Goal: Task Accomplishment & Management: Complete application form

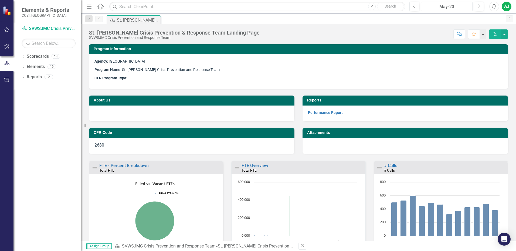
click at [446, 4] on div "May-23" at bounding box center [447, 7] width 48 height 6
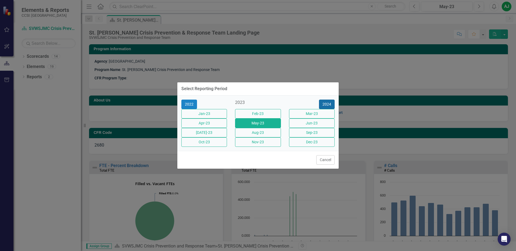
click at [325, 100] on button "2024" at bounding box center [327, 104] width 16 height 9
click at [322, 100] on button "2025" at bounding box center [327, 104] width 16 height 9
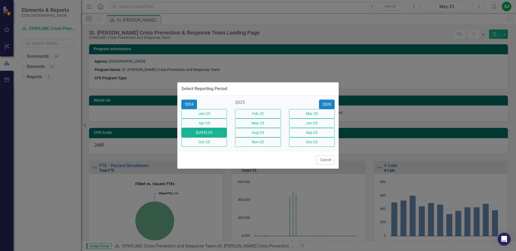
click at [208, 137] on button "[DATE]-25" at bounding box center [204, 132] width 46 height 9
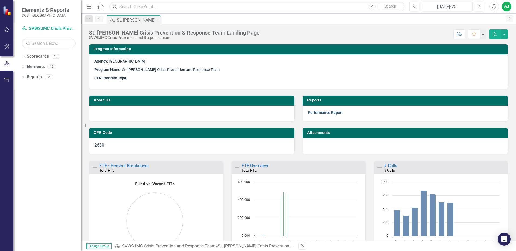
click at [332, 112] on link "Performance Report" at bounding box center [325, 112] width 35 height 4
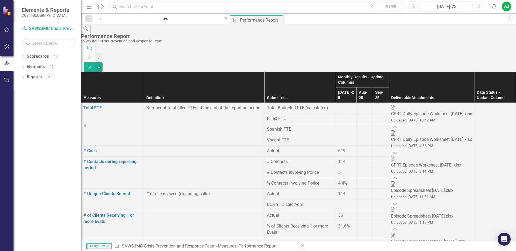
click at [359, 148] on div at bounding box center [365, 148] width 12 height 0
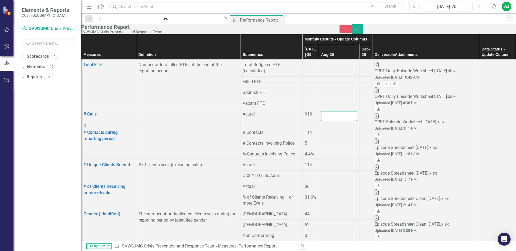
click at [325, 118] on input "number" at bounding box center [339, 116] width 36 height 10
type input "547"
click at [323, 130] on div at bounding box center [339, 130] width 36 height 0
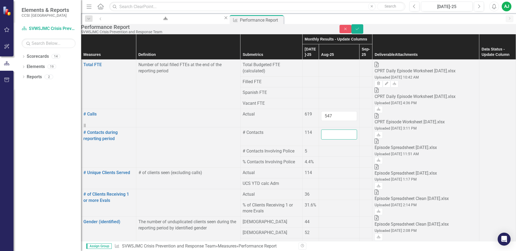
click at [322, 130] on input "number" at bounding box center [339, 135] width 36 height 10
type input "105"
click at [321, 148] on div at bounding box center [339, 148] width 36 height 0
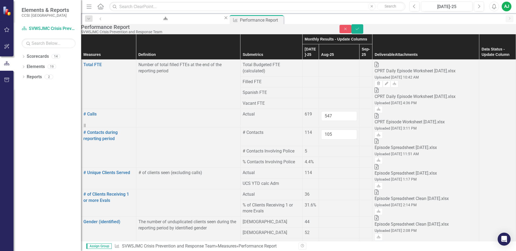
click at [321, 148] on div at bounding box center [339, 148] width 36 height 0
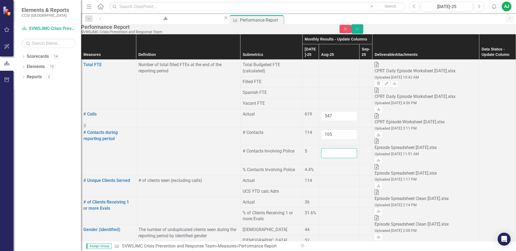
click at [321, 148] on input "number" at bounding box center [339, 153] width 36 height 10
type input "7"
click at [325, 165] on td at bounding box center [339, 170] width 41 height 11
click at [321, 167] on div at bounding box center [339, 167] width 36 height 0
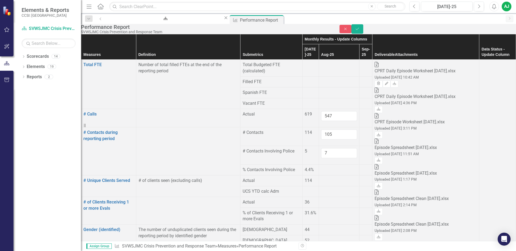
click at [323, 178] on div at bounding box center [339, 178] width 36 height 0
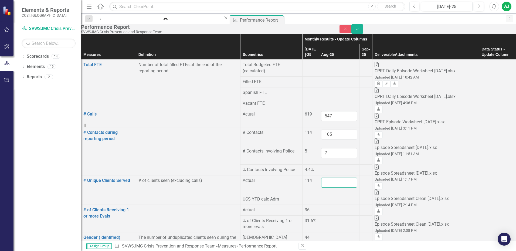
click at [322, 178] on input "number" at bounding box center [339, 183] width 36 height 10
type input "105"
click at [321, 196] on div at bounding box center [339, 196] width 36 height 0
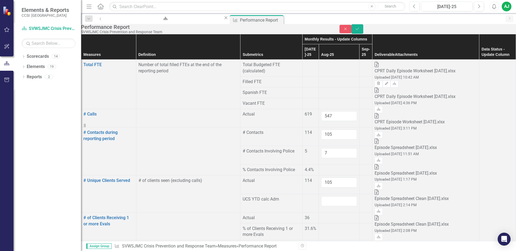
scroll to position [81, 0]
click at [322, 215] on div at bounding box center [339, 215] width 36 height 0
click at [323, 215] on input "number" at bounding box center [339, 220] width 36 height 10
type input "31"
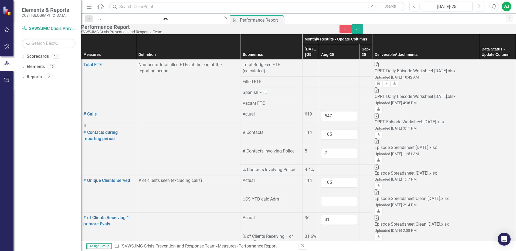
click at [321, 233] on div at bounding box center [339, 233] width 36 height 0
click at [321, 250] on div at bounding box center [339, 250] width 36 height 0
click at [321, 250] on input "number" at bounding box center [339, 255] width 36 height 10
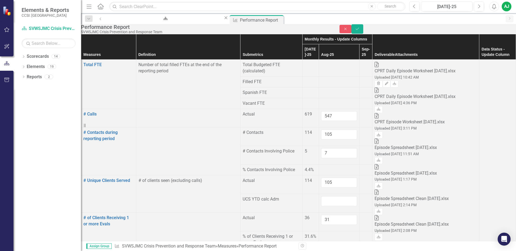
type input "57"
type input "42"
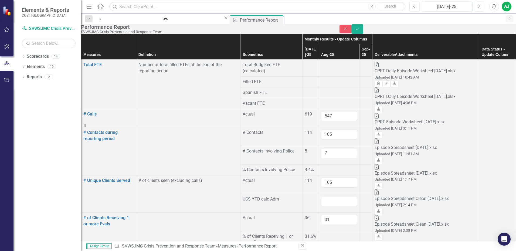
type input "0"
type input "46"
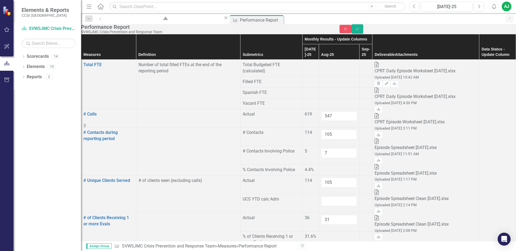
type input "20"
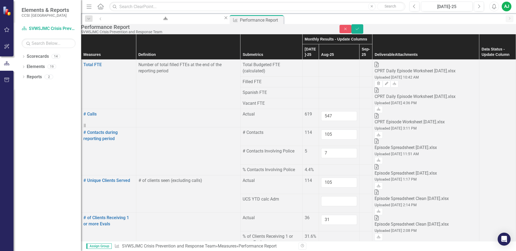
type input "27"
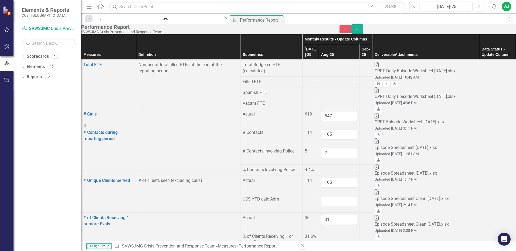
type input "2"
type input "4"
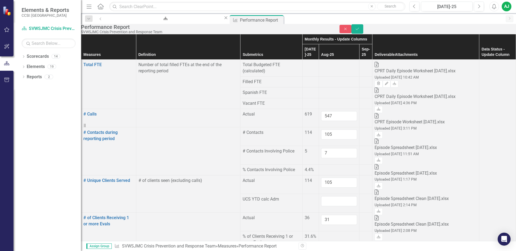
type input "7"
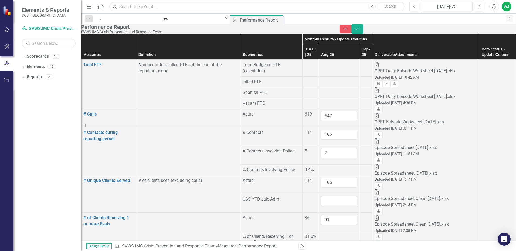
scroll to position [243, 0]
type input "7"
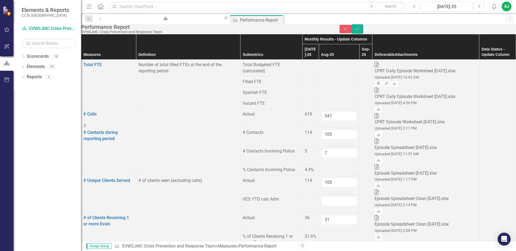
type input "19"
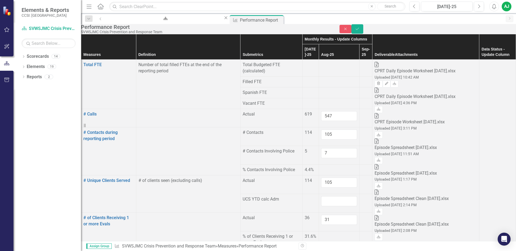
type input "60"
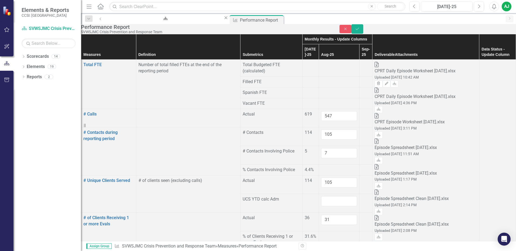
type input "12"
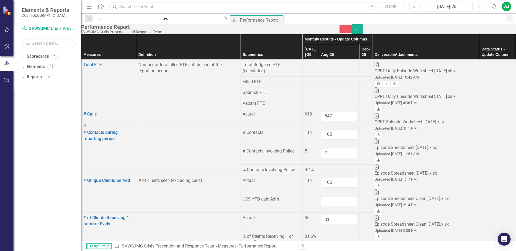
type input "24"
type input "15"
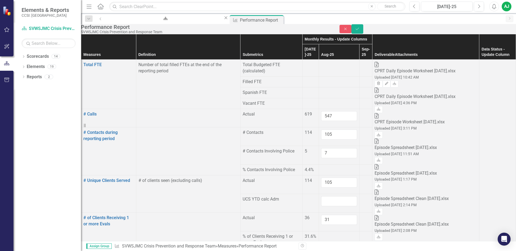
type input "11"
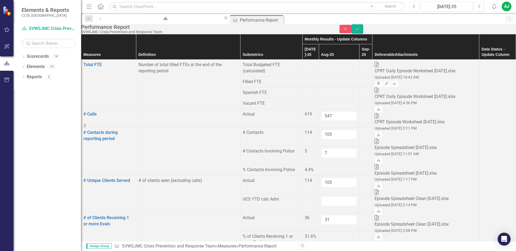
type input "33"
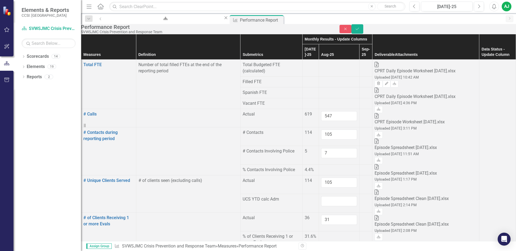
type input "15"
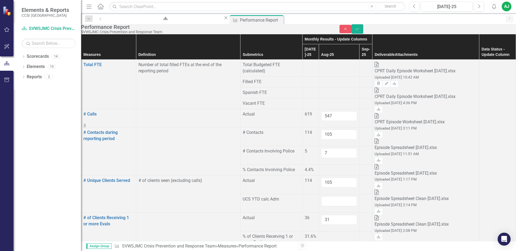
type input "1"
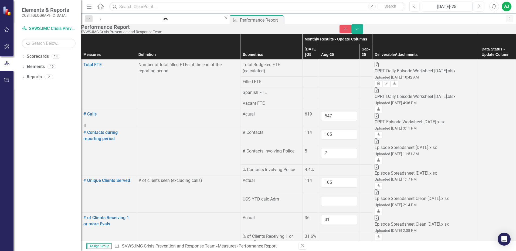
type input "31"
type input "35"
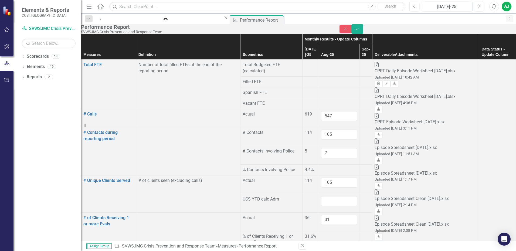
type input "31"
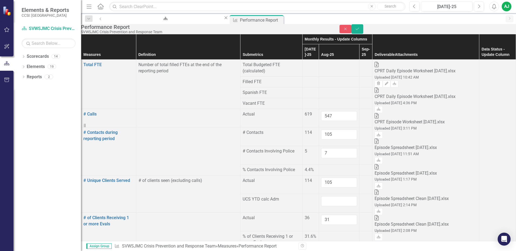
type input "1.92"
type input "8.71"
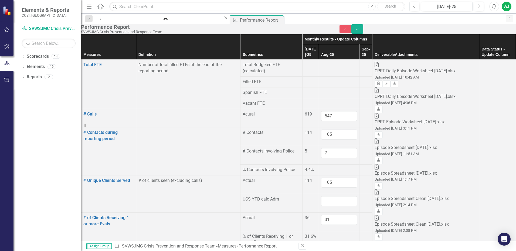
drag, startPoint x: 328, startPoint y: 185, endPoint x: 319, endPoint y: 193, distance: 12.0
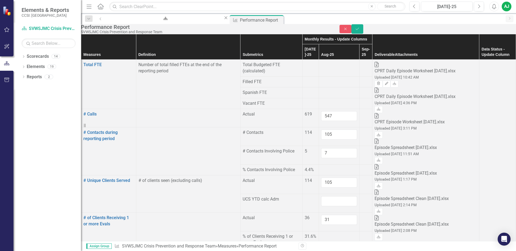
type input "0"
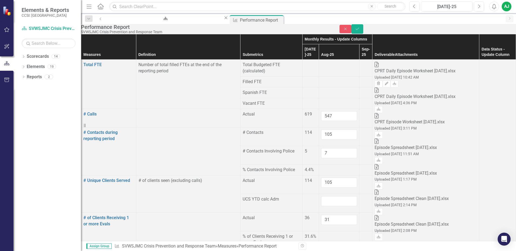
type input "10"
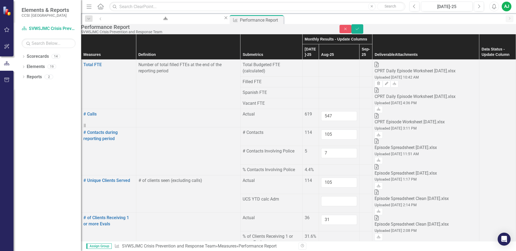
type input "21"
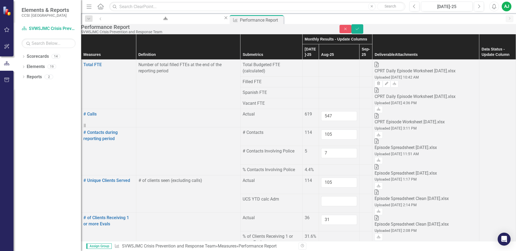
type input "20"
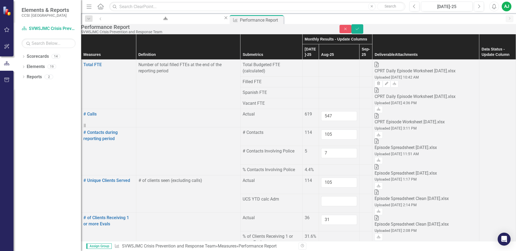
type input "0"
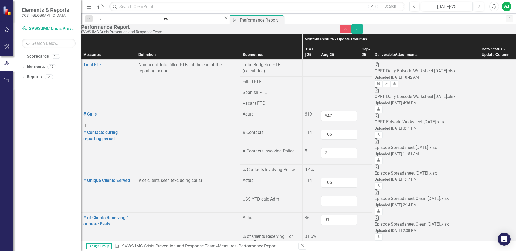
type input "0"
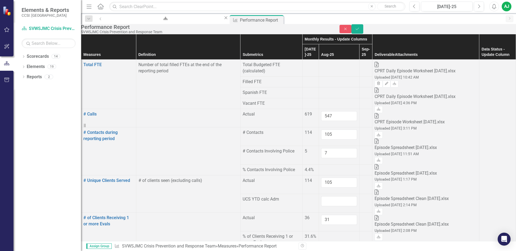
type input "2"
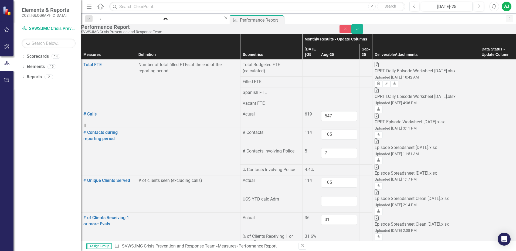
type input "0"
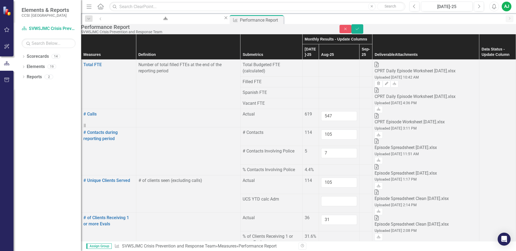
type input "5"
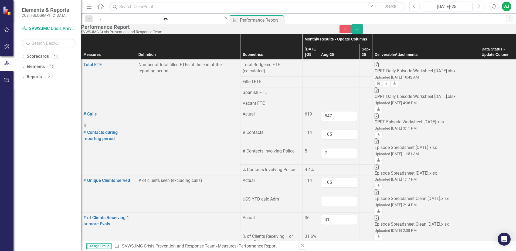
type input "3"
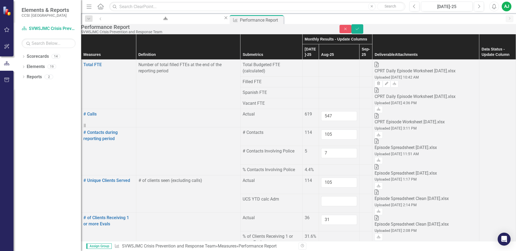
type input "45"
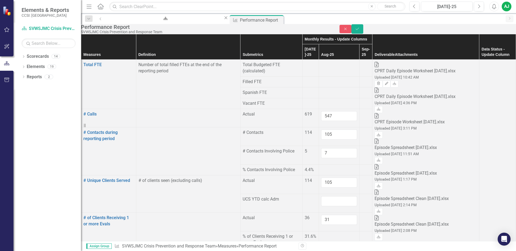
type input "1"
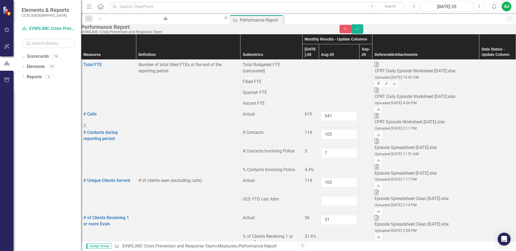
type input "4"
type input "0"
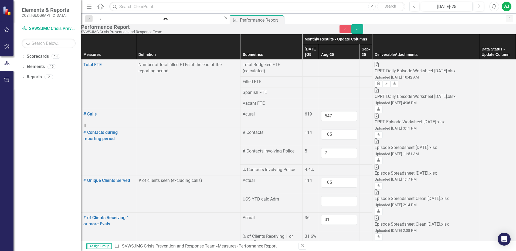
type input "6"
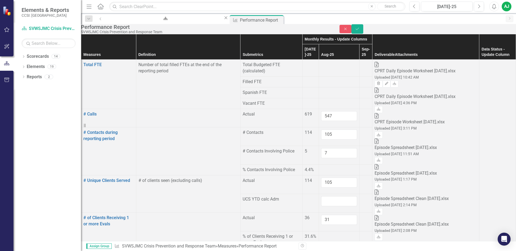
type input "0"
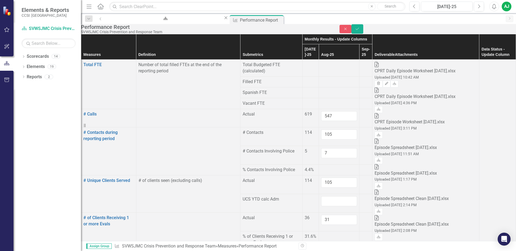
type input "2"
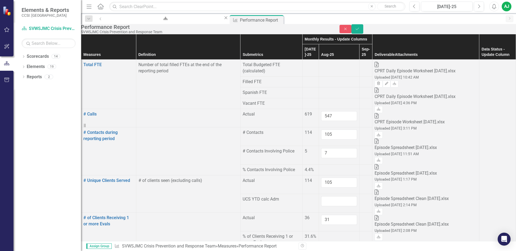
type input "0"
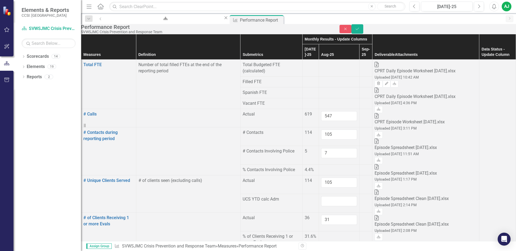
type input "33"
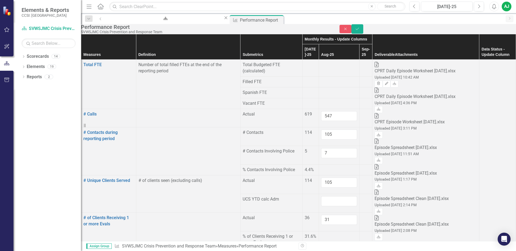
type input "0"
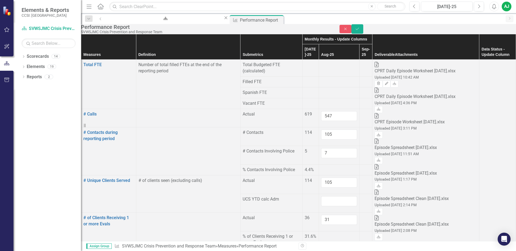
scroll to position [783, 0]
type input "12"
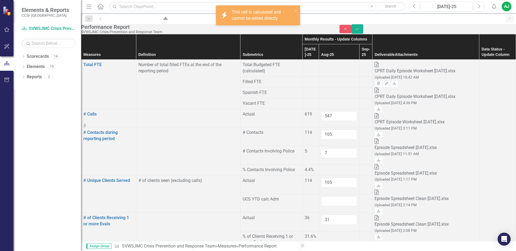
drag, startPoint x: 331, startPoint y: 125, endPoint x: 328, endPoint y: 135, distance: 10.6
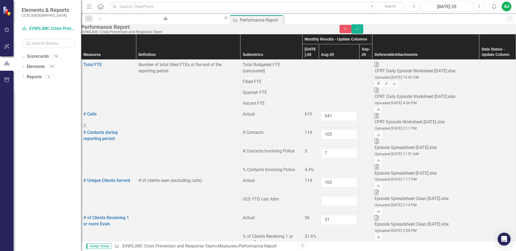
type input "25"
type input "8"
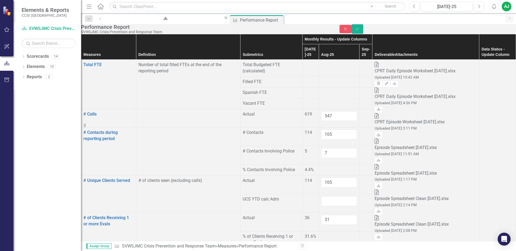
type input "7"
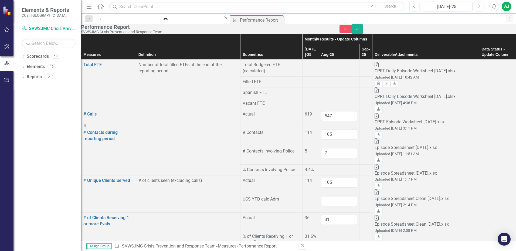
type input "0"
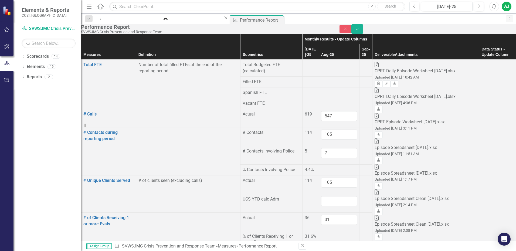
type input "0"
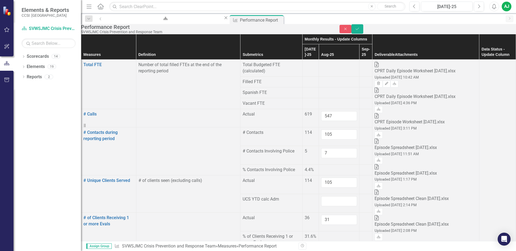
type input "10"
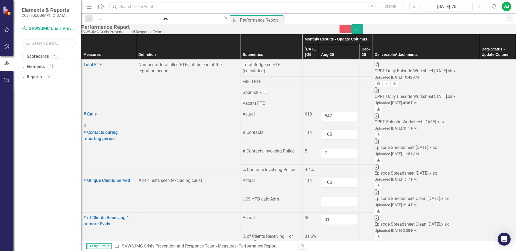
type input "11"
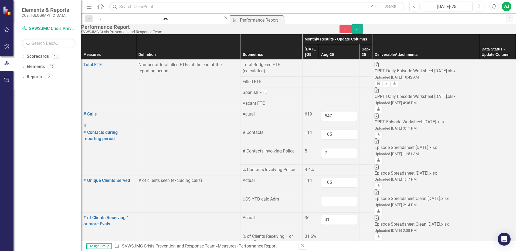
type input "5"
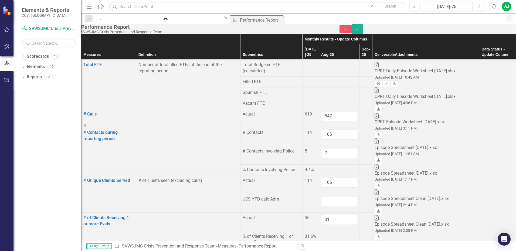
scroll to position [600, 0]
type input "36"
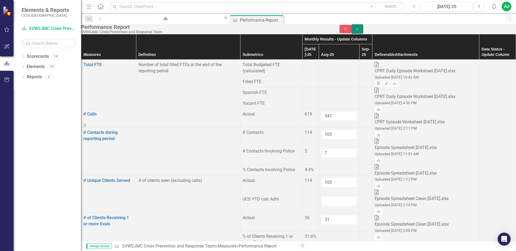
click at [363, 29] on button "Save" at bounding box center [357, 28] width 12 height 9
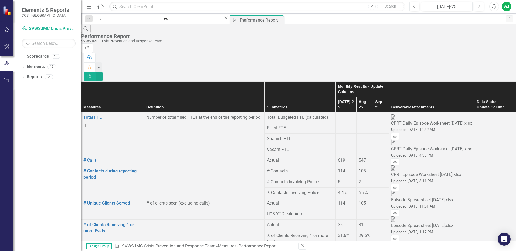
scroll to position [297, 0]
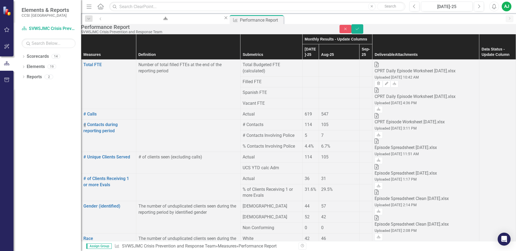
type input "1.92"
click at [360, 31] on icon "Save" at bounding box center [357, 29] width 5 height 4
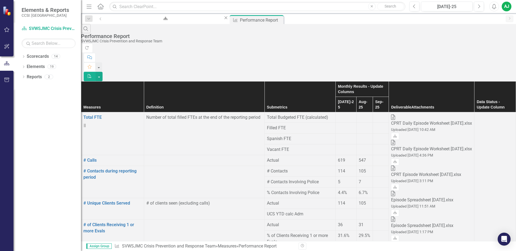
scroll to position [0, 0]
click at [505, 4] on div "AJ" at bounding box center [507, 7] width 10 height 10
click at [494, 69] on link "Logout Log Out" at bounding box center [489, 68] width 43 height 10
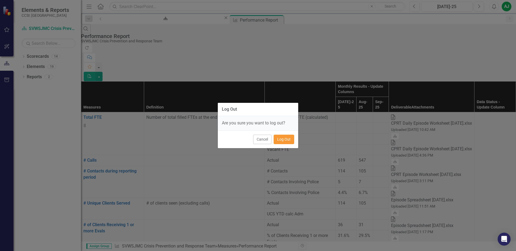
click at [285, 138] on button "Log Out" at bounding box center [284, 139] width 21 height 9
